Goal: Task Accomplishment & Management: Manage account settings

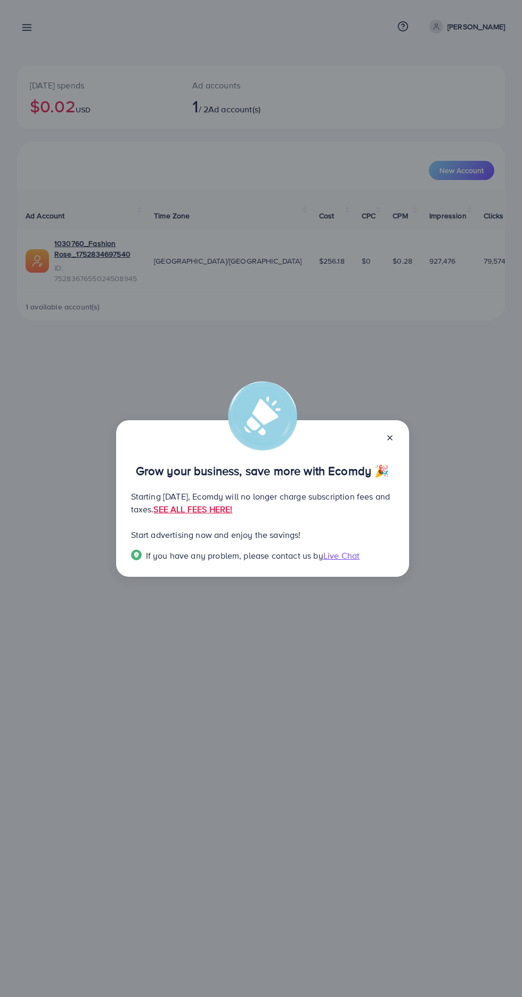
click at [389, 438] on line at bounding box center [390, 438] width 4 height 4
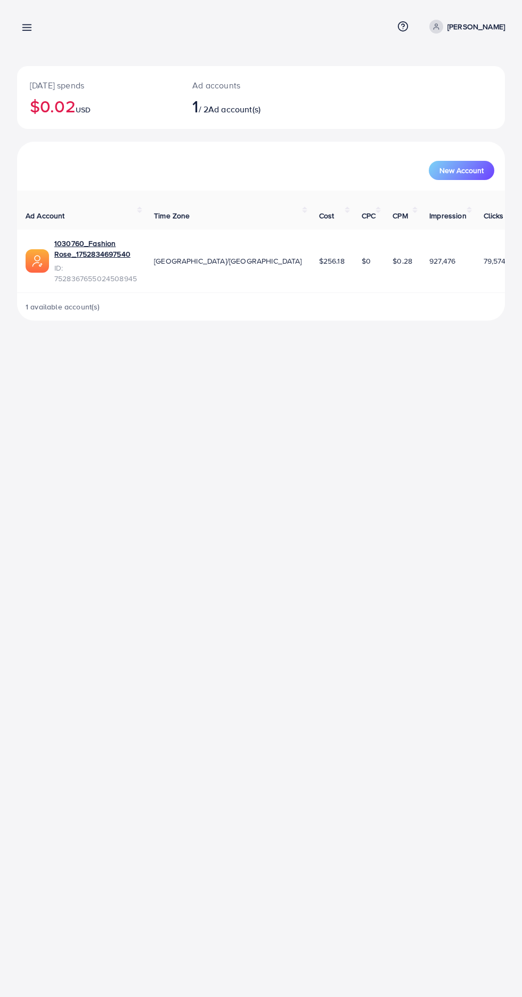
click at [33, 48] on div "Today's spends $0.02 USD Ad accounts 1 / 2 Ad account(s) New Account Ad Account…" at bounding box center [261, 169] width 522 height 338
click at [27, 26] on icon at bounding box center [26, 27] width 11 height 11
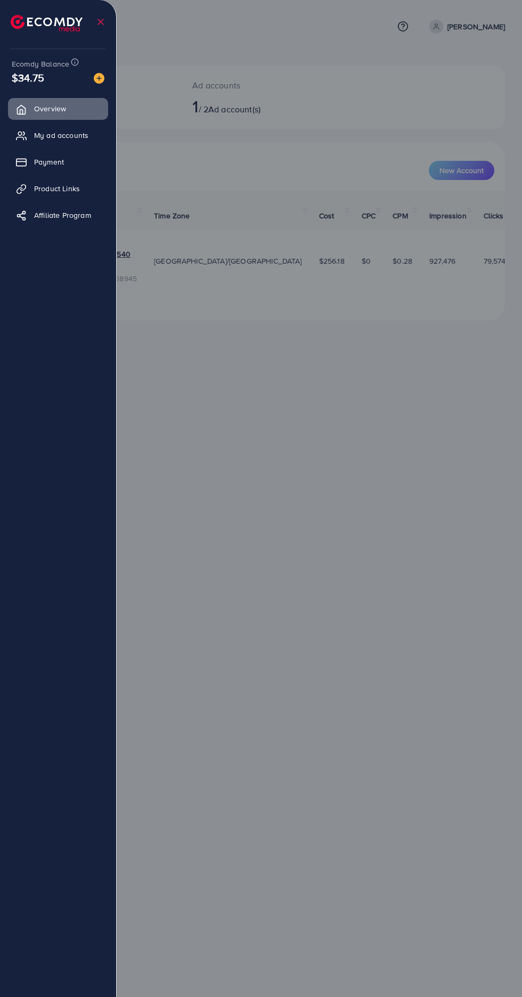
click at [36, 143] on link "My ad accounts" at bounding box center [58, 135] width 100 height 21
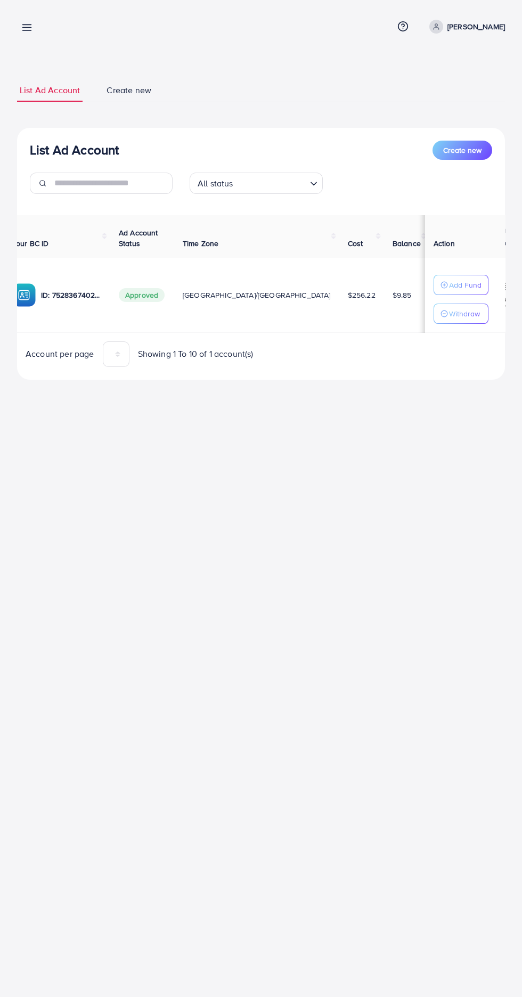
scroll to position [0, 120]
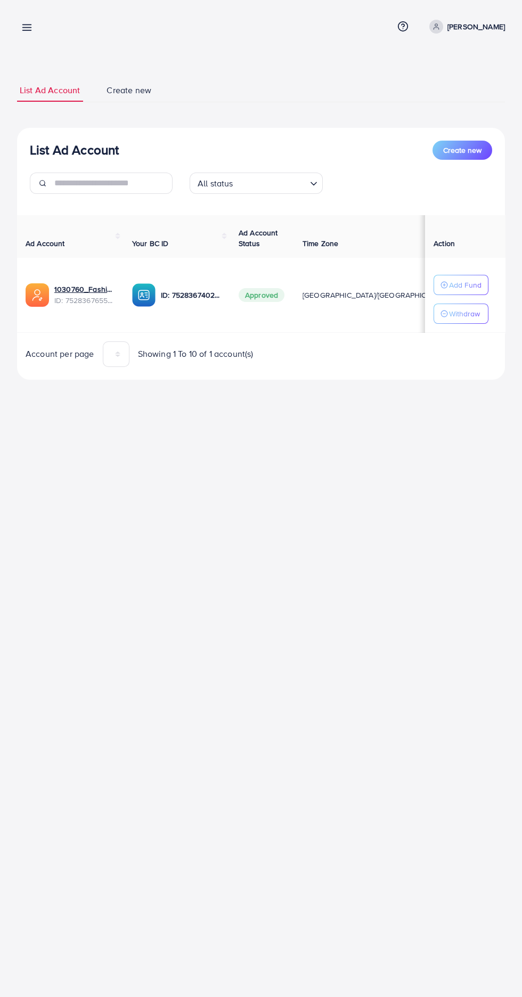
scroll to position [0, 157]
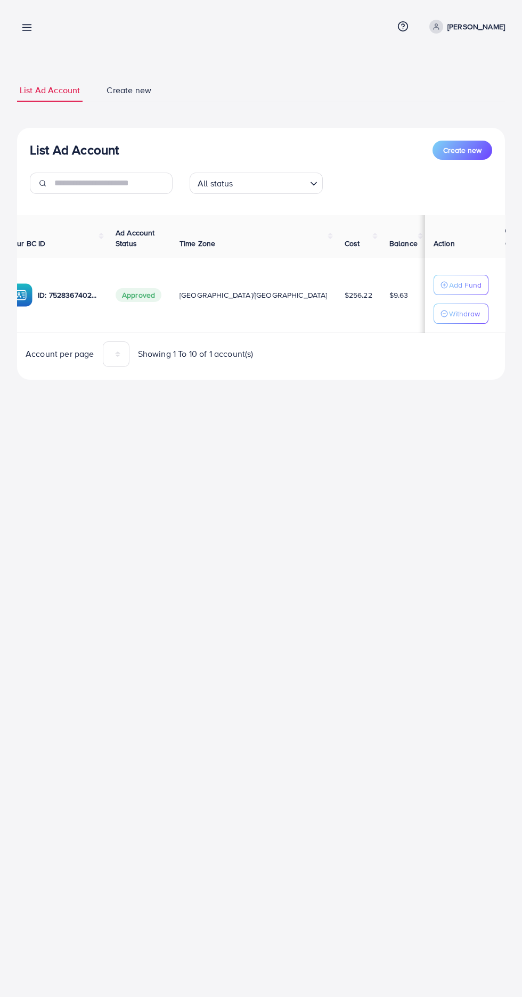
scroll to position [0, 125]
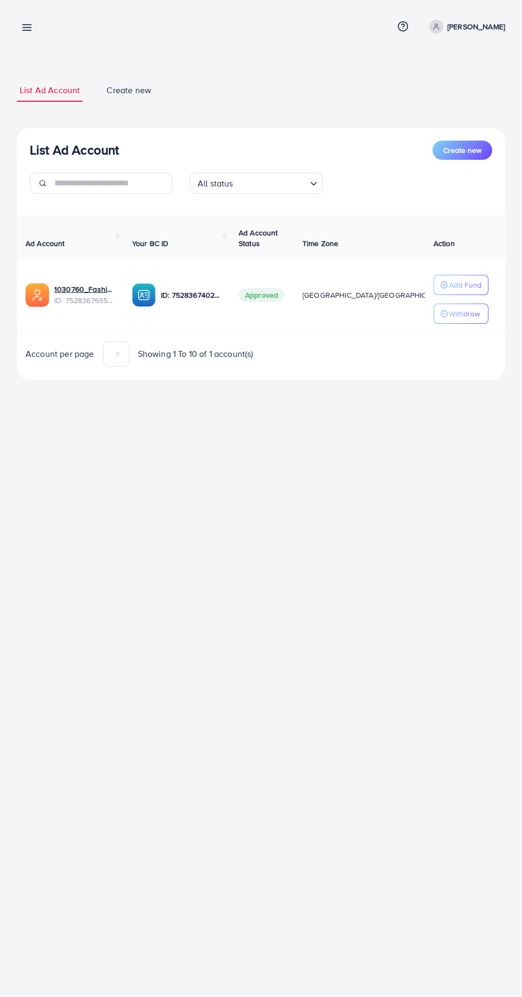
scroll to position [0, 157]
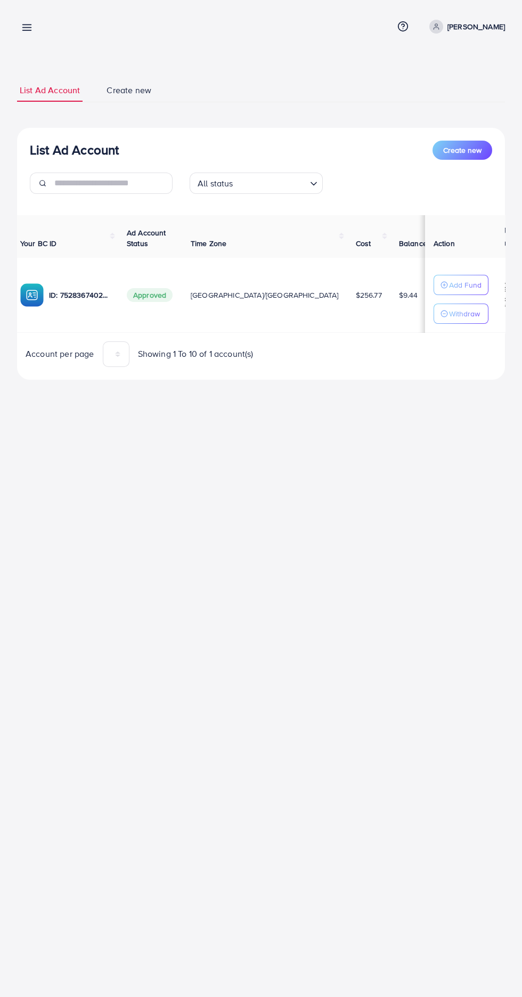
scroll to position [0, 112]
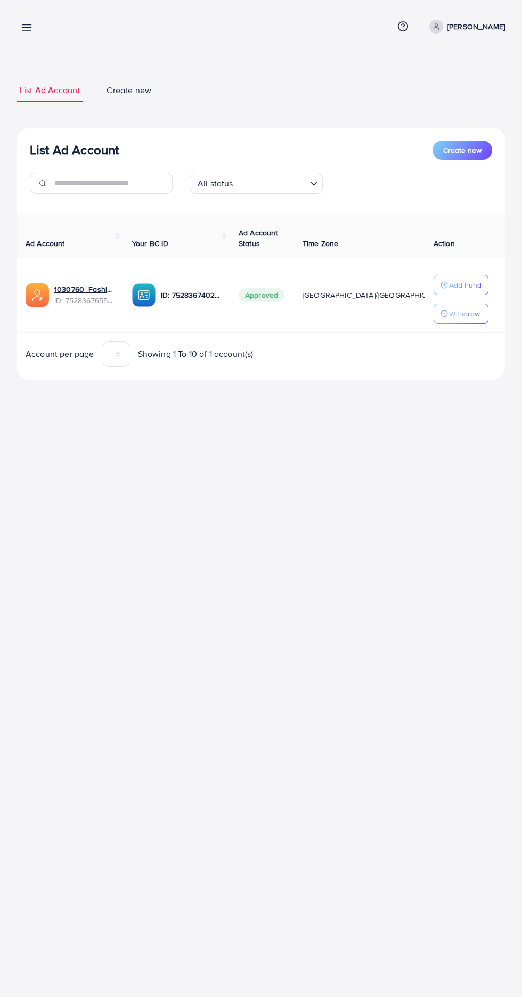
scroll to position [0, 156]
